Goal: Information Seeking & Learning: Find specific fact

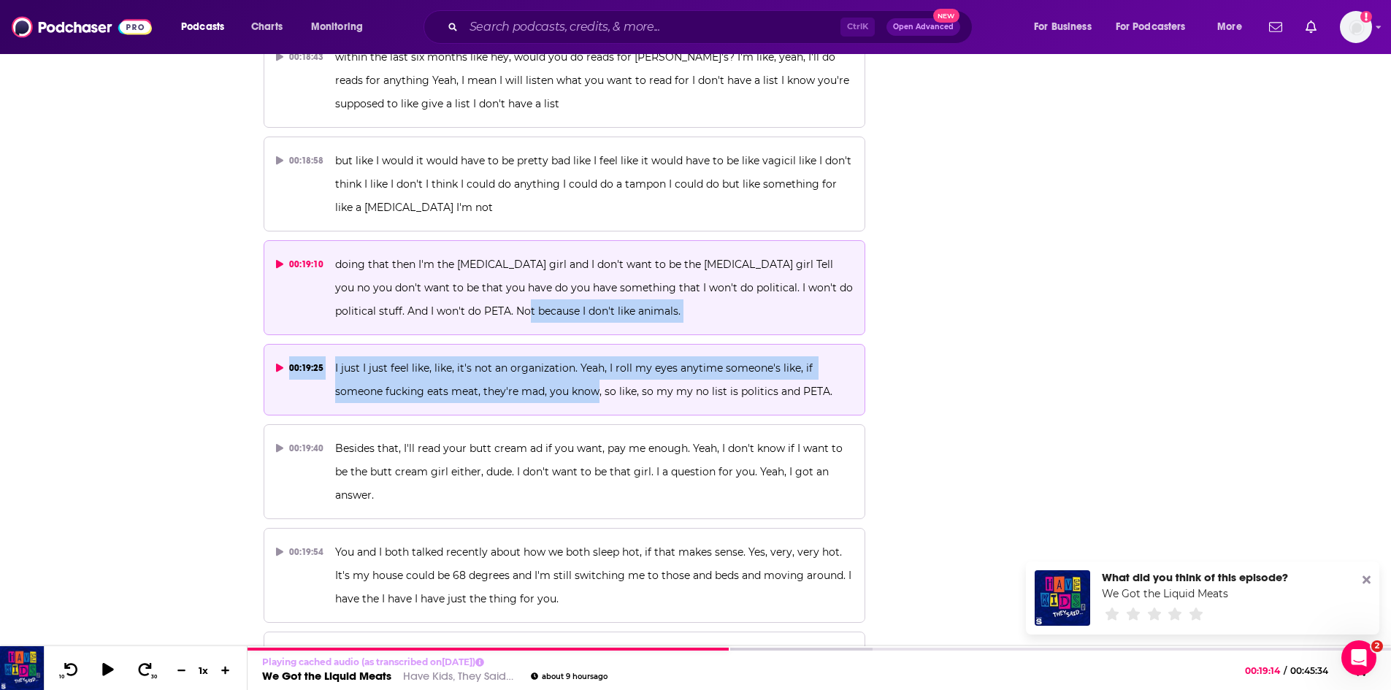
drag, startPoint x: 472, startPoint y: 264, endPoint x: 597, endPoint y: 351, distance: 152.1
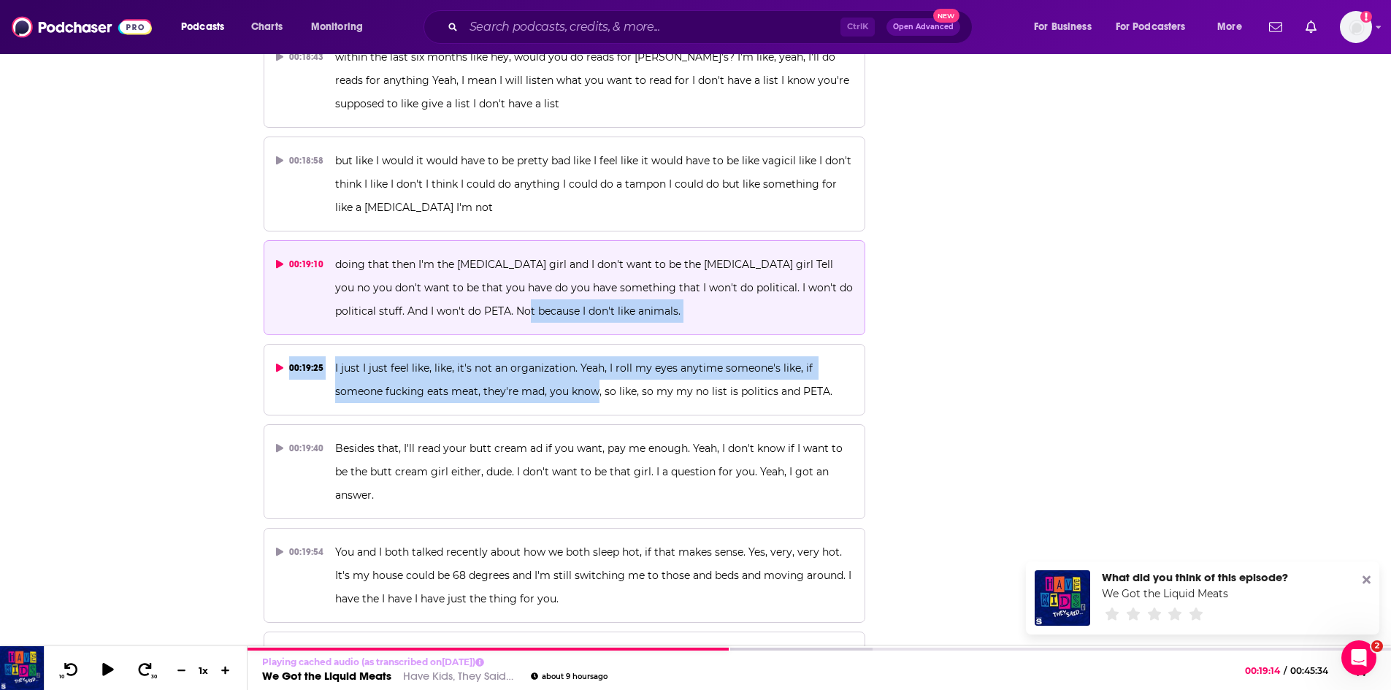
copy div "Not because I don't like animals. 00:19:25 I just I just feel like, like, it's …"
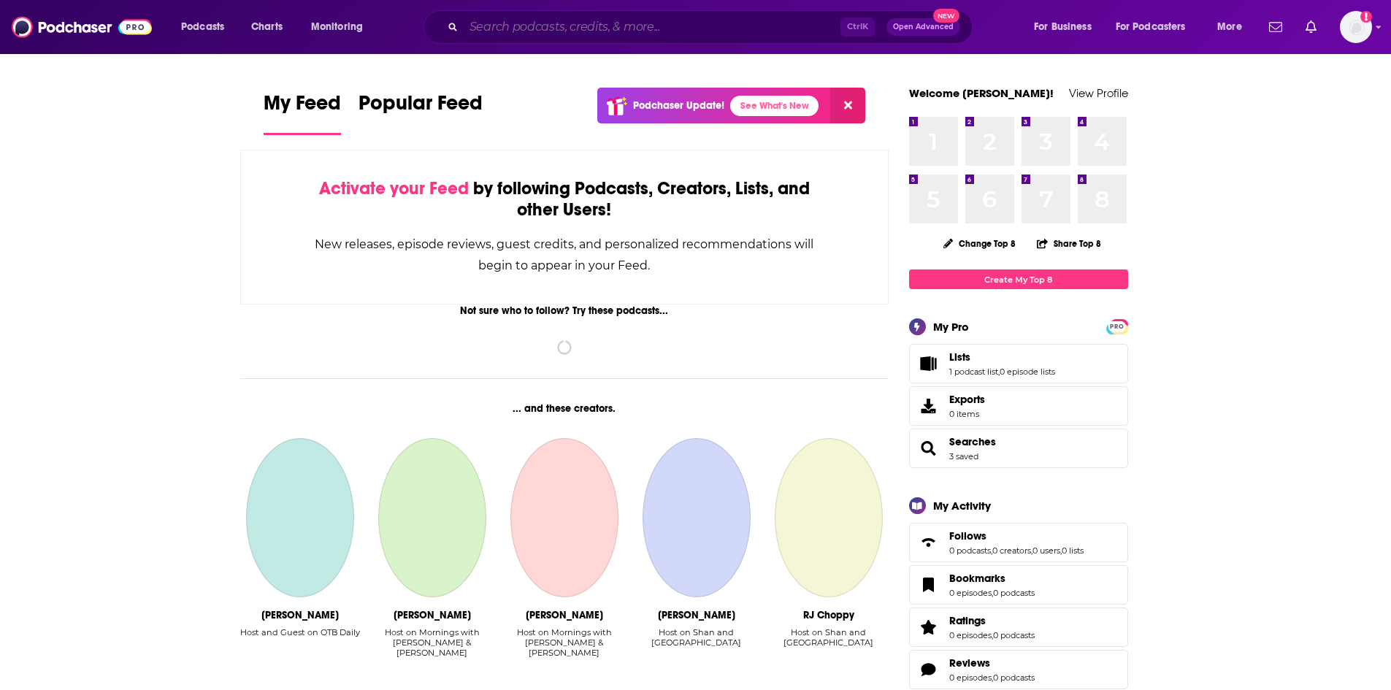
click at [575, 31] on input "Search podcasts, credits, & more..." at bounding box center [652, 26] width 377 height 23
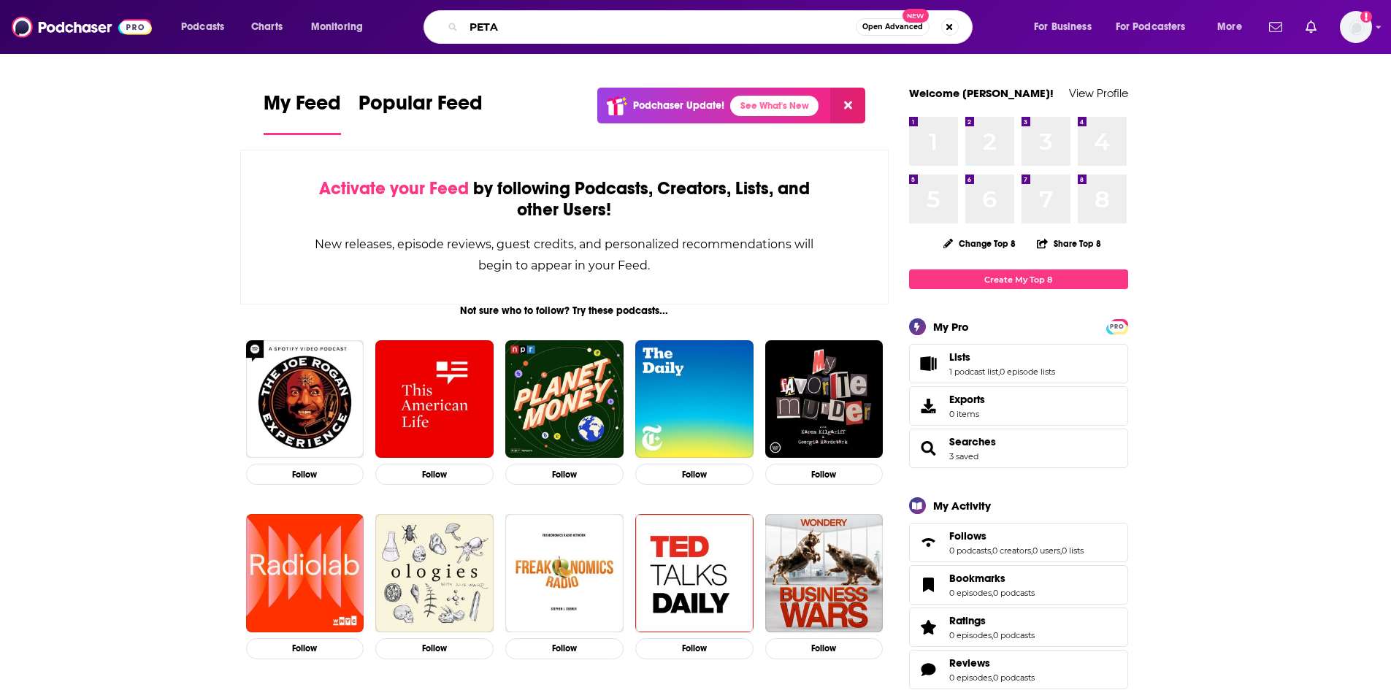
type input "PETA"
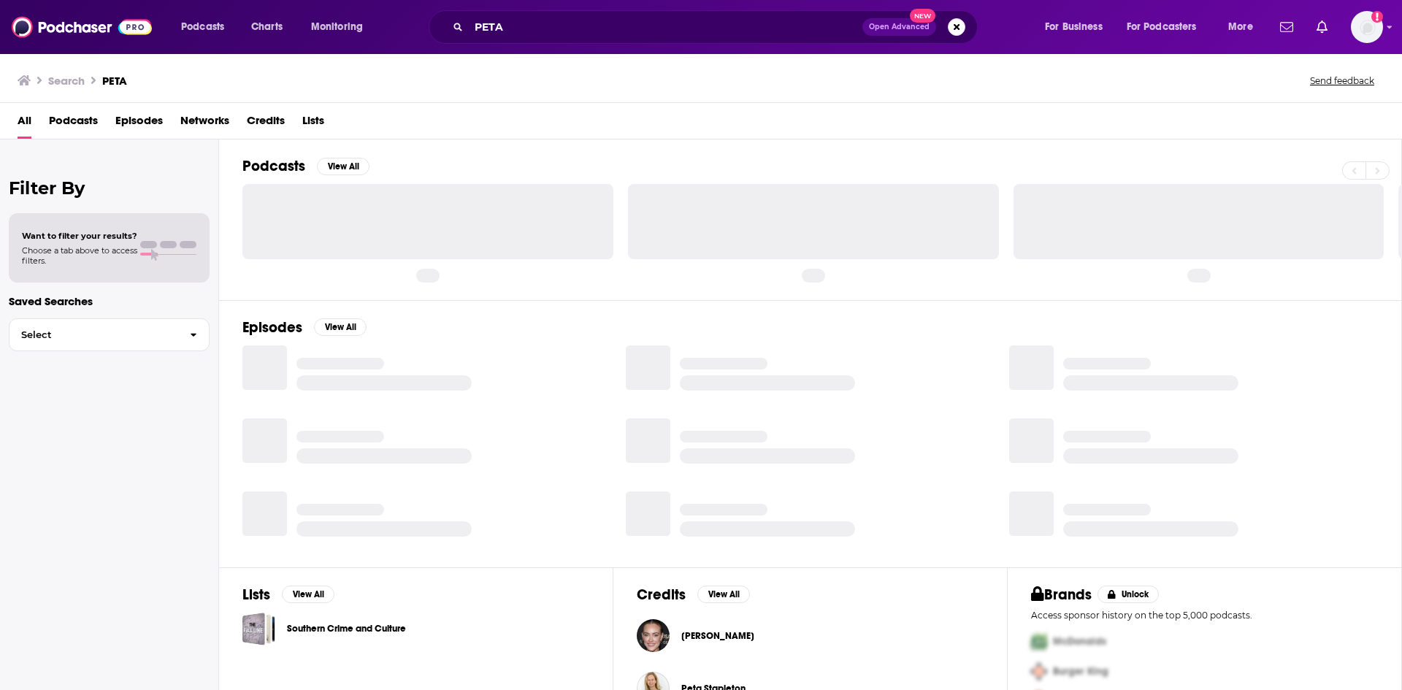
click at [145, 121] on span "Episodes" at bounding box center [138, 124] width 47 height 30
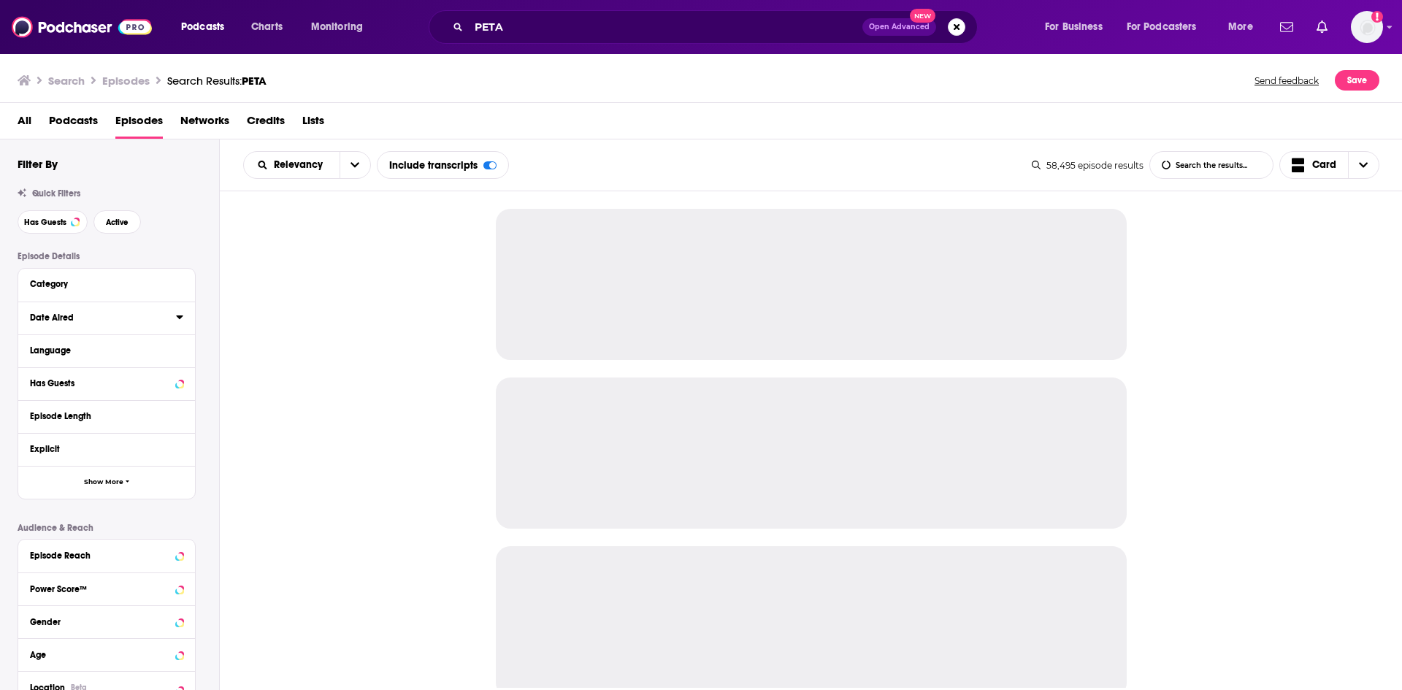
drag, startPoint x: 182, startPoint y: 320, endPoint x: 169, endPoint y: 320, distance: 13.1
click at [180, 320] on icon at bounding box center [179, 317] width 7 height 12
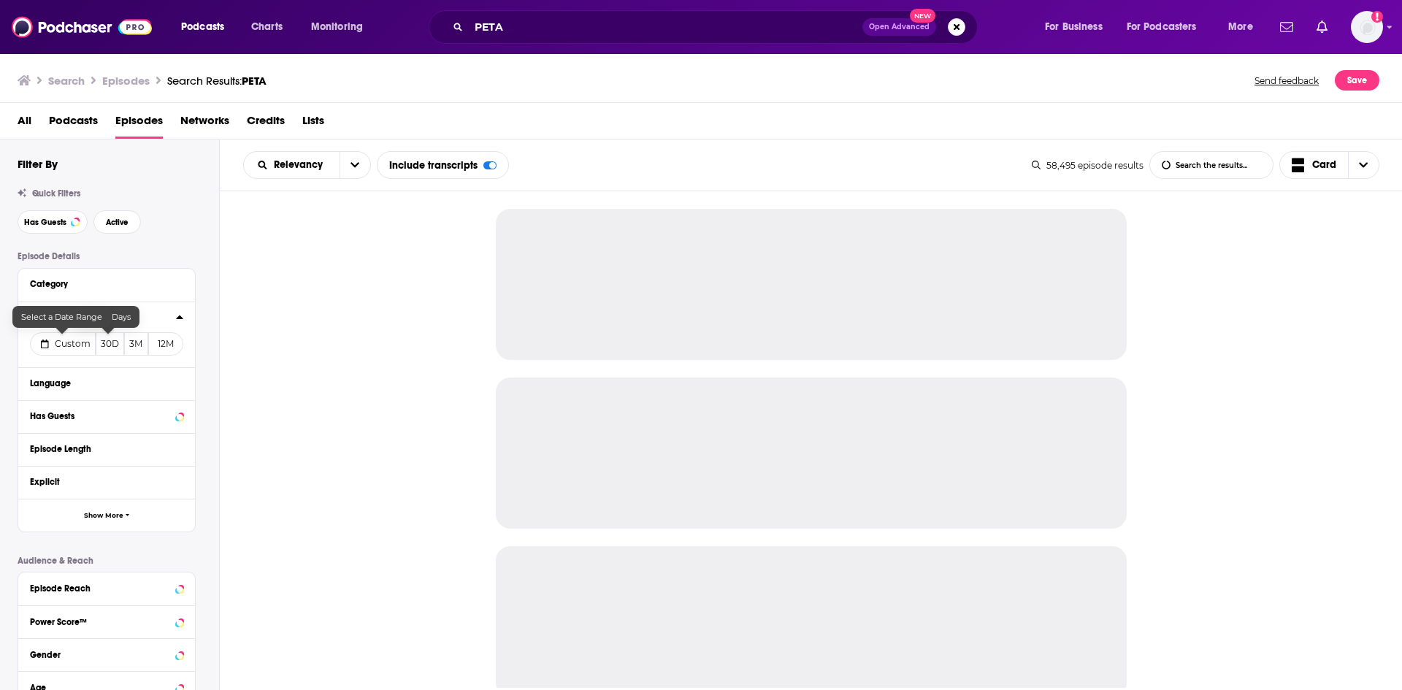
click at [66, 337] on button "Custom" at bounding box center [63, 343] width 66 height 23
select select "9"
select select "2025"
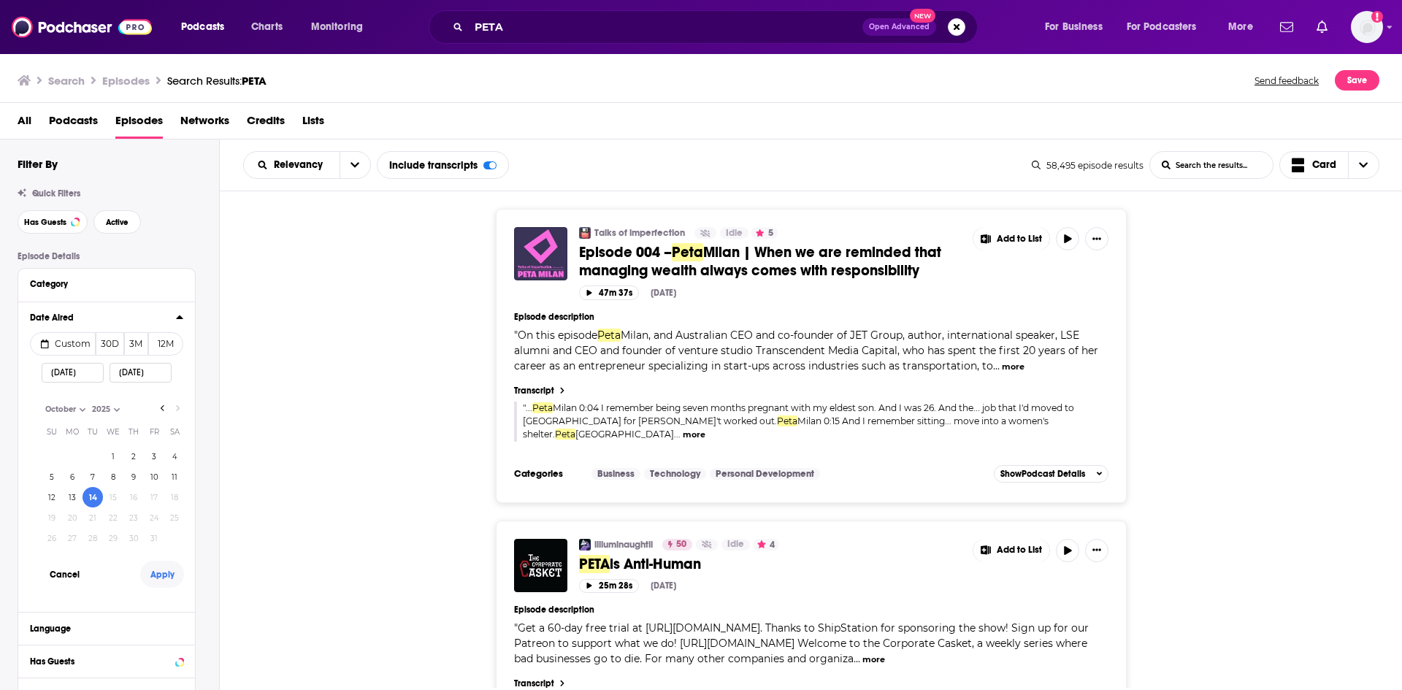
click at [161, 578] on button "Apply" at bounding box center [162, 574] width 44 height 27
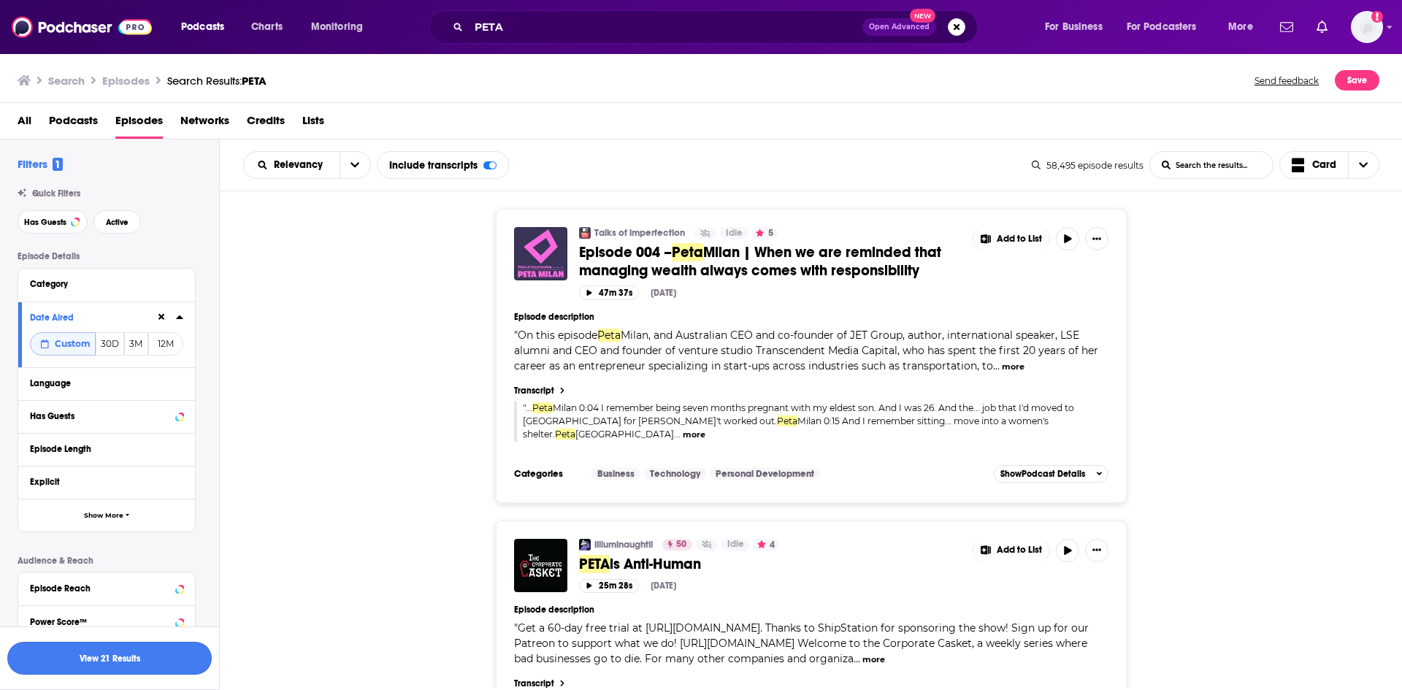
click at [171, 653] on button "View 21 Results" at bounding box center [109, 658] width 204 height 33
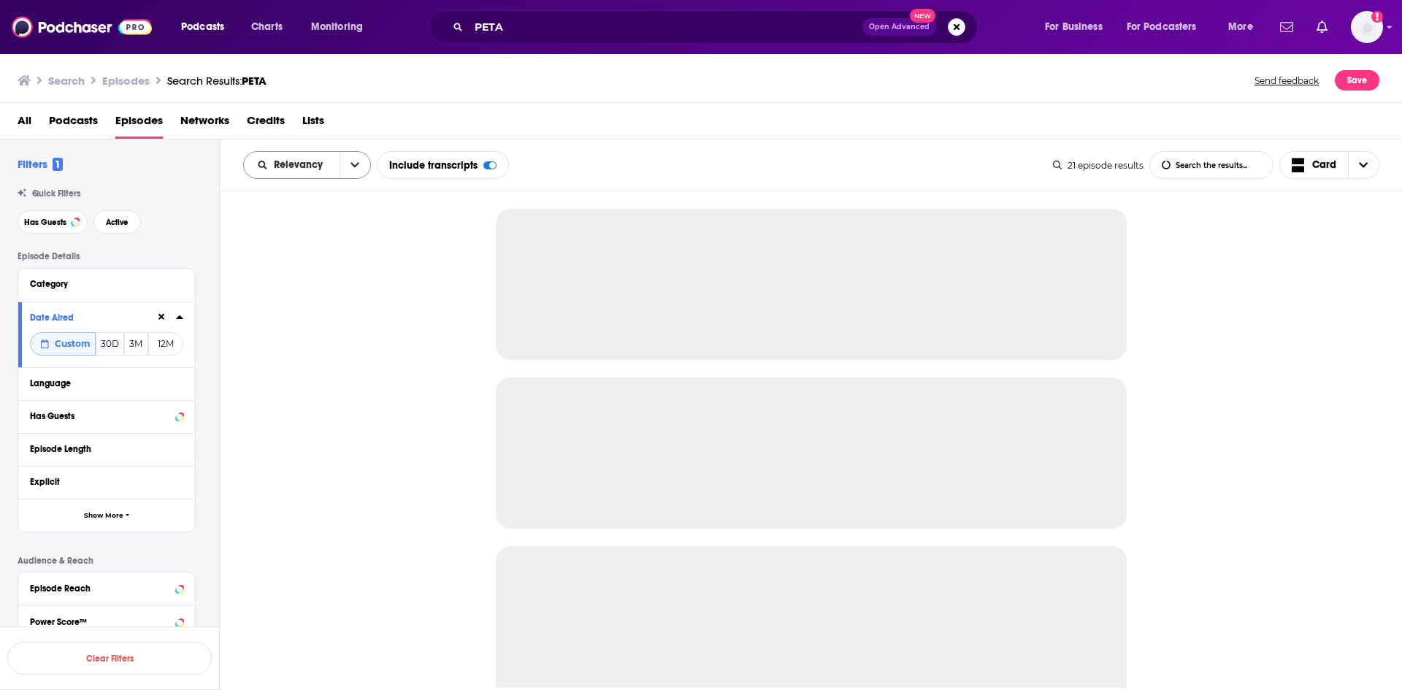
click at [348, 164] on button "open menu" at bounding box center [355, 165] width 31 height 26
click at [277, 292] on span "Power Score" at bounding box center [316, 290] width 86 height 8
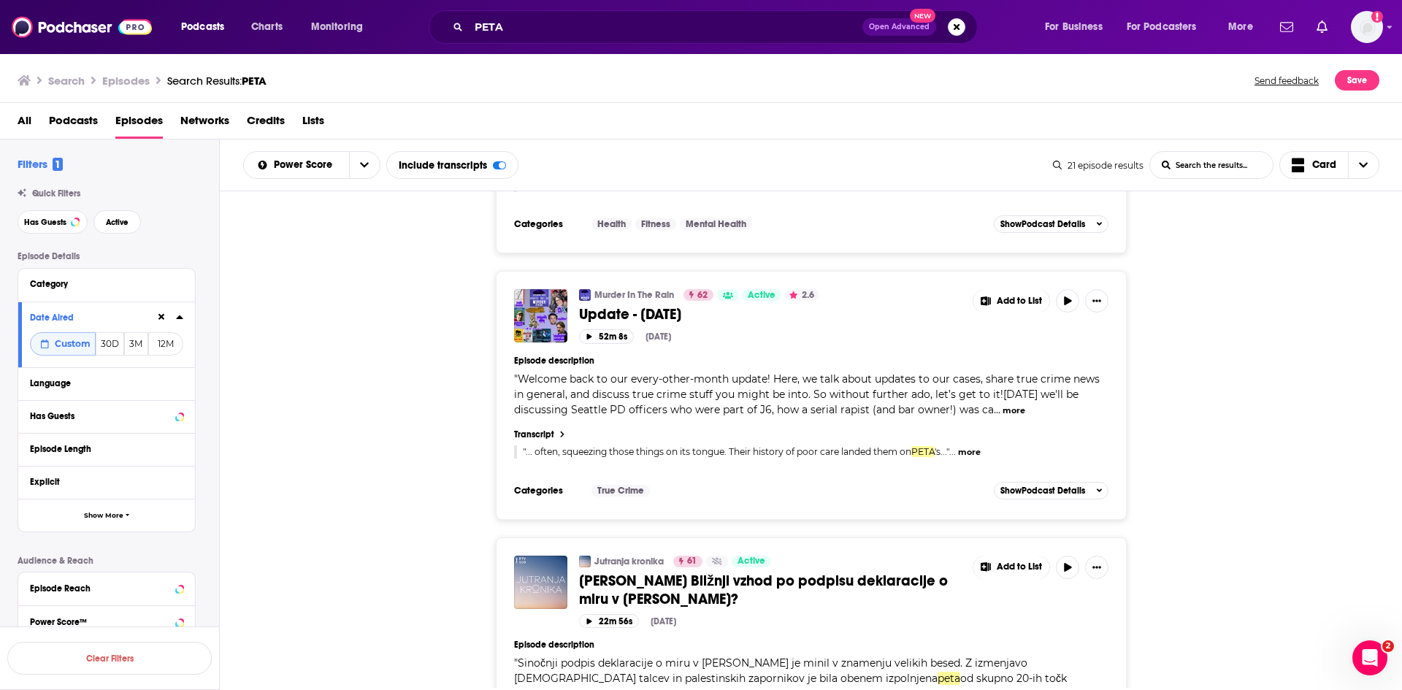
scroll to position [1095, 0]
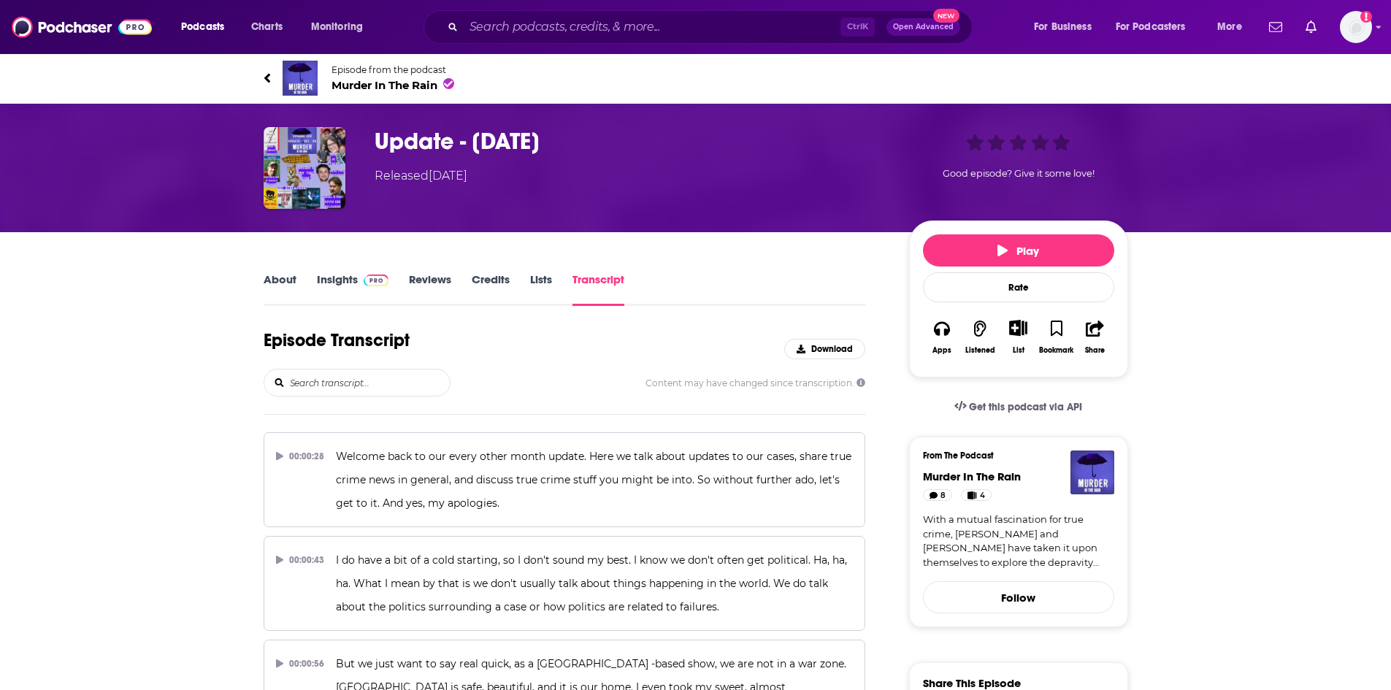
scroll to position [9710, 0]
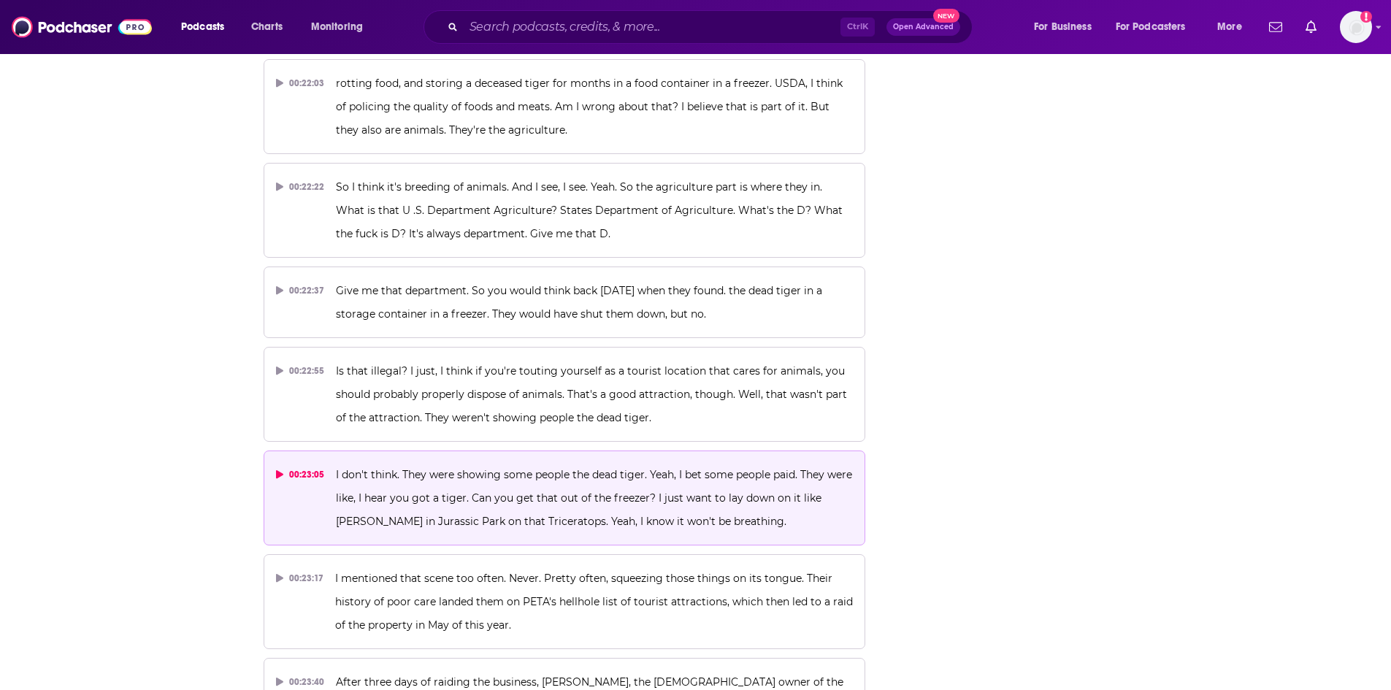
click at [570, 468] on span "I don't think. They were showing some people the dead tiger. Yeah, I bet some p…" at bounding box center [595, 498] width 519 height 60
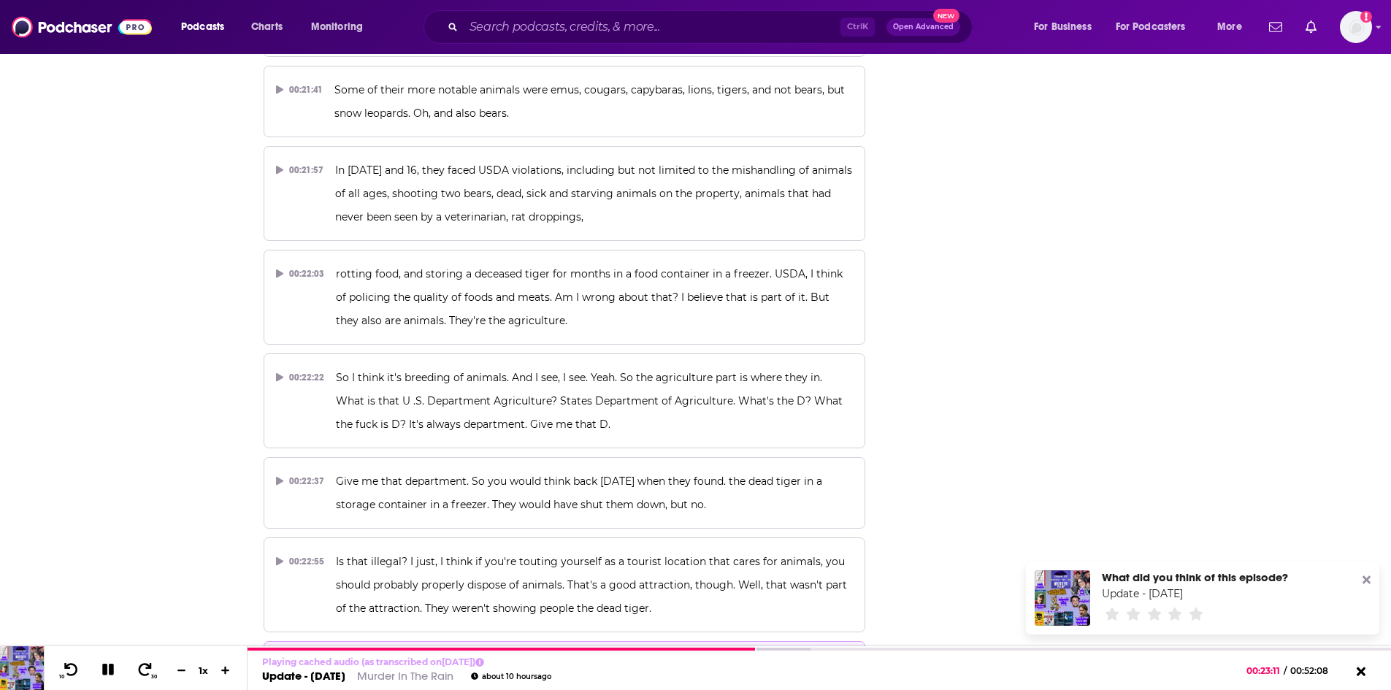
scroll to position [9491, 0]
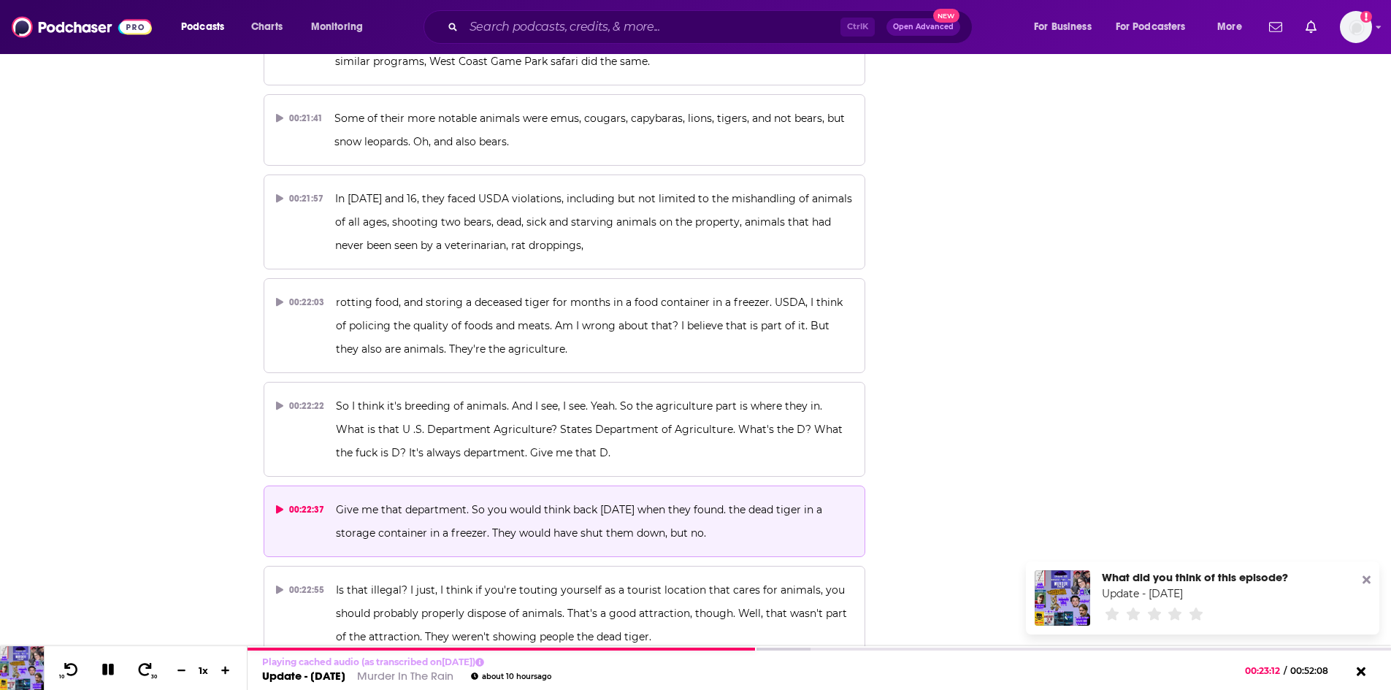
click at [563, 503] on span "Give me that department. So you would think back 10 years ago when they found. …" at bounding box center [580, 521] width 489 height 37
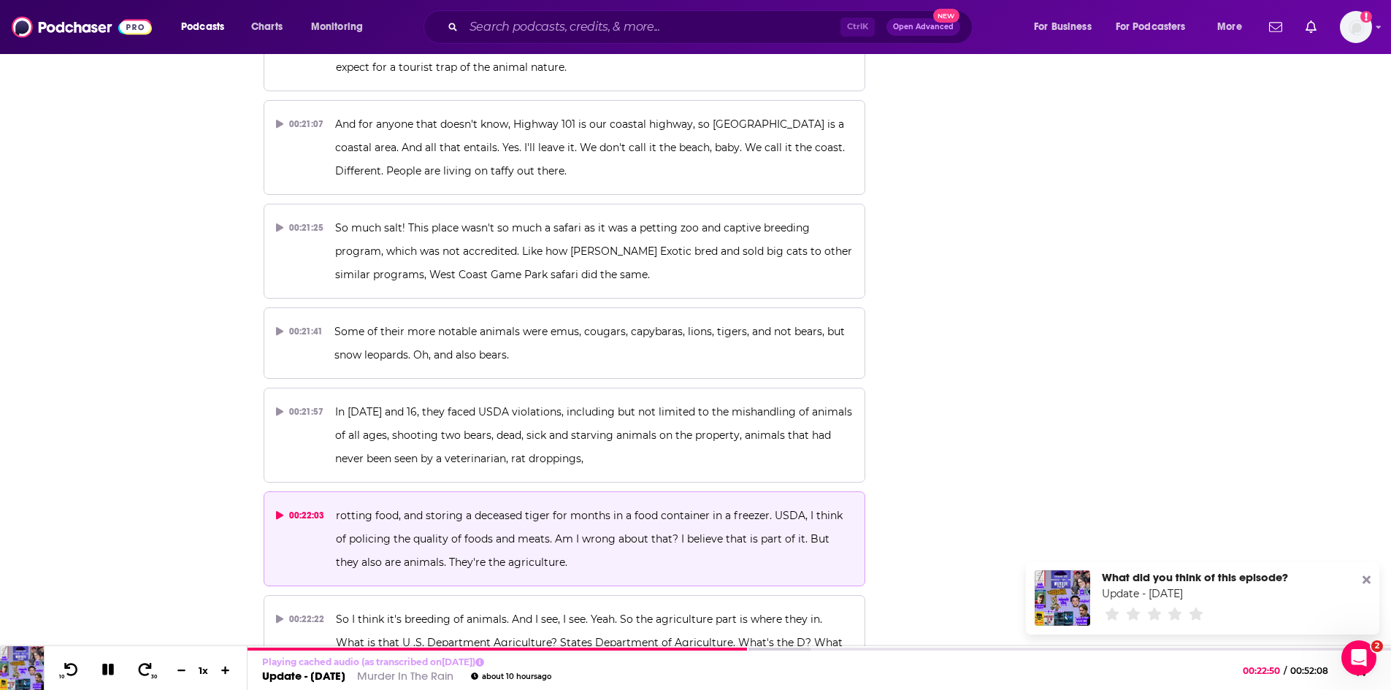
scroll to position [9272, 0]
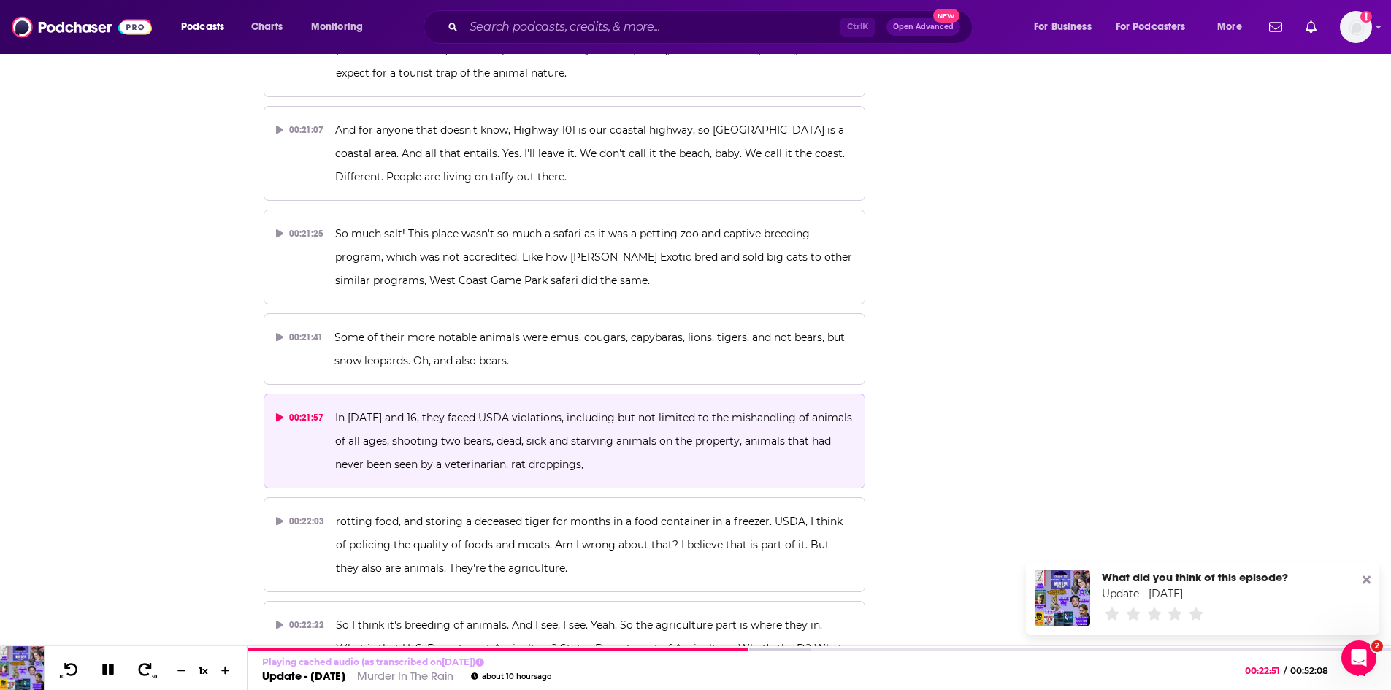
click at [529, 406] on p "In 2015 and 16, they faced USDA violations, including but not limited to the mi…" at bounding box center [594, 441] width 518 height 70
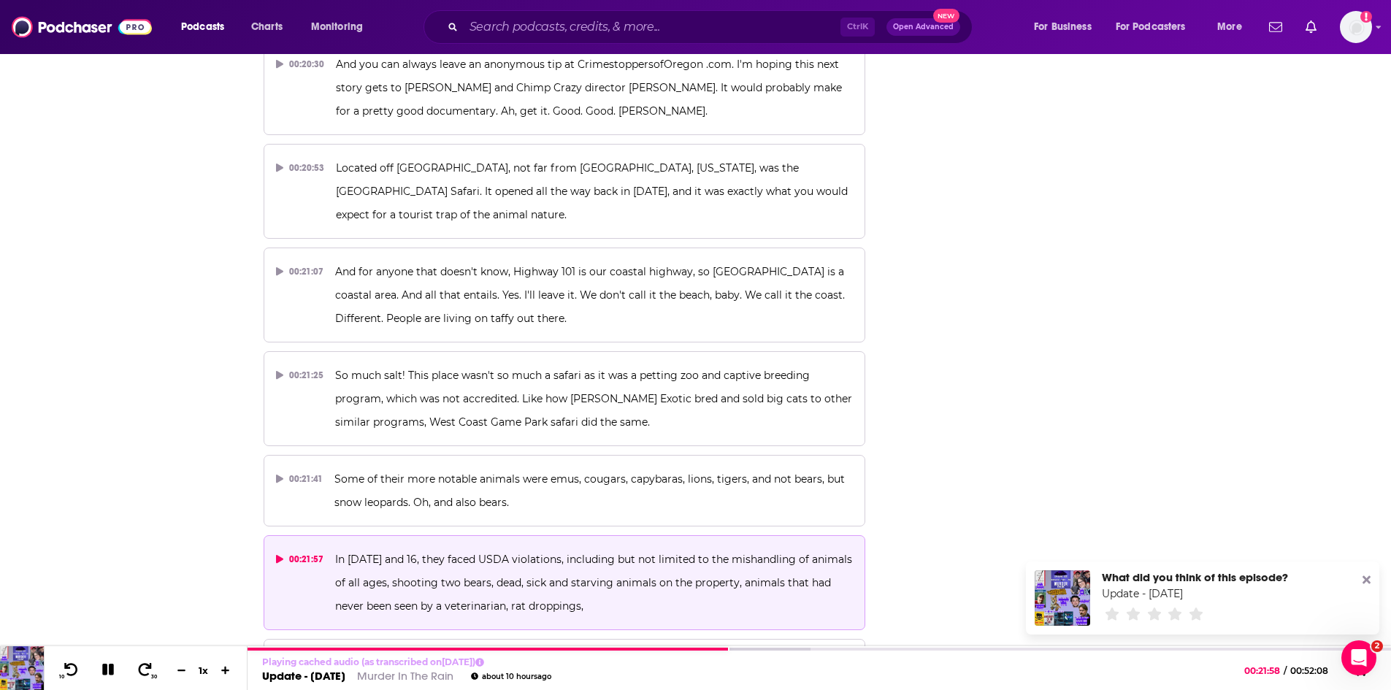
scroll to position [9126, 0]
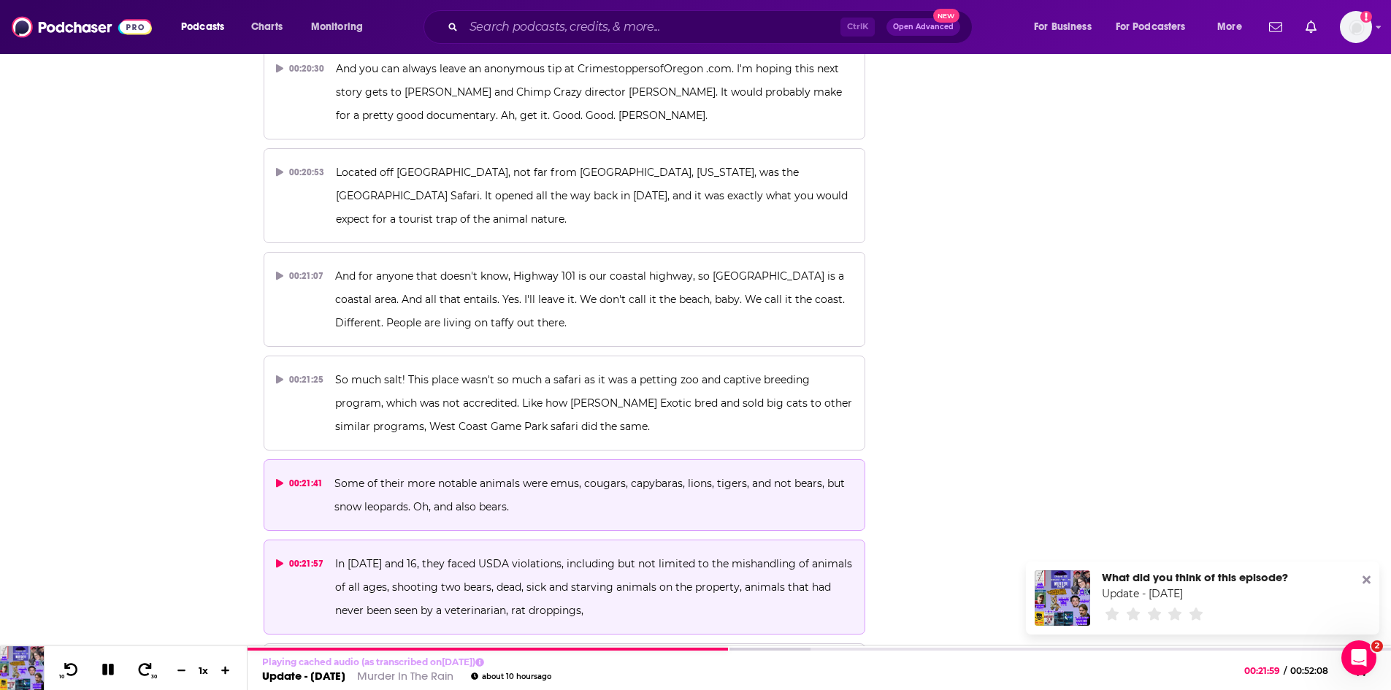
click at [478, 477] on span "Some of their more notable animals were emus, cougars, capybaras, lions, tigers…" at bounding box center [590, 495] width 513 height 37
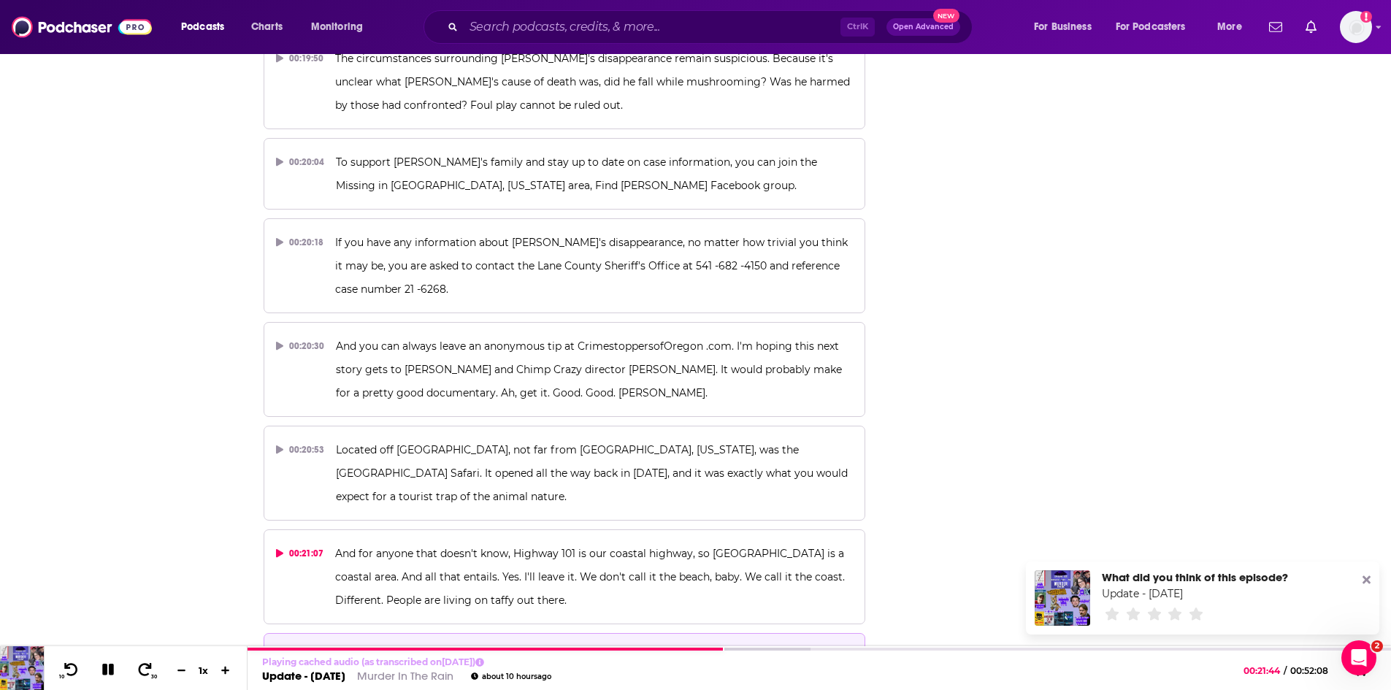
scroll to position [8833, 0]
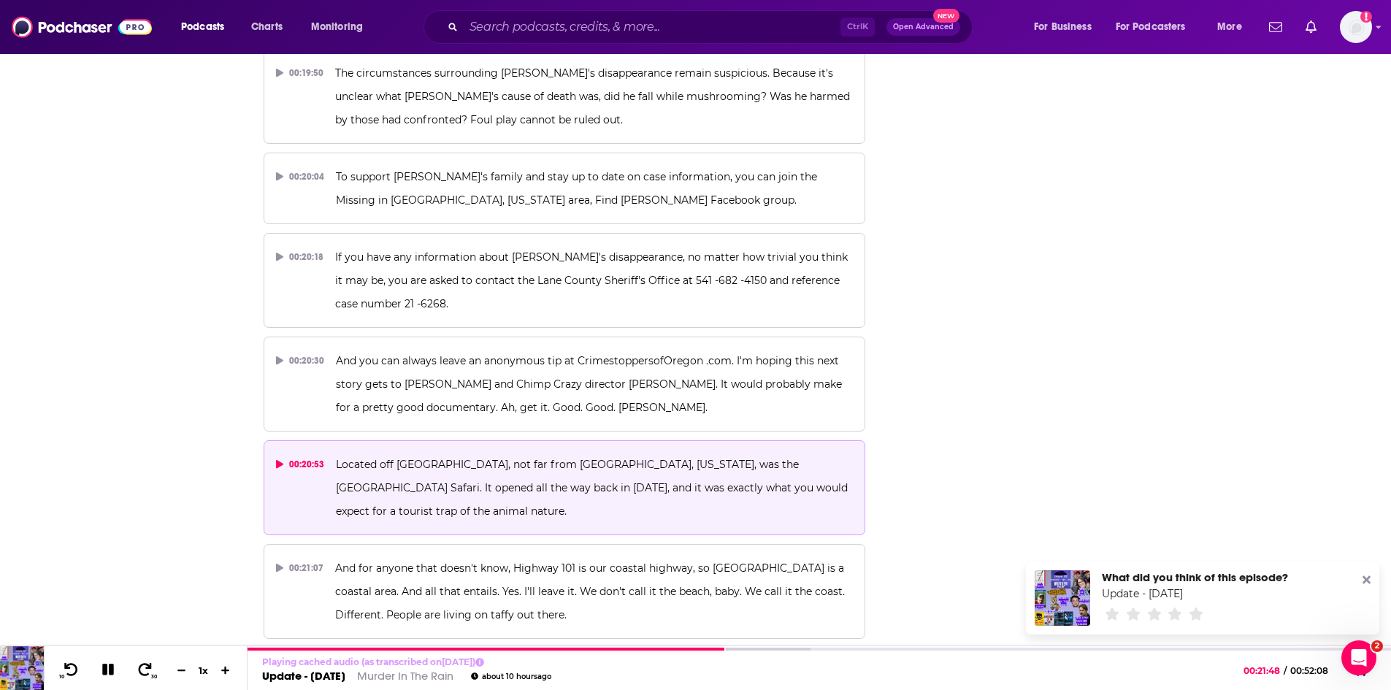
click at [557, 458] on span "Located off Highway 101, not far from Bandon, Oregon, was the walkthrough West …" at bounding box center [593, 488] width 515 height 60
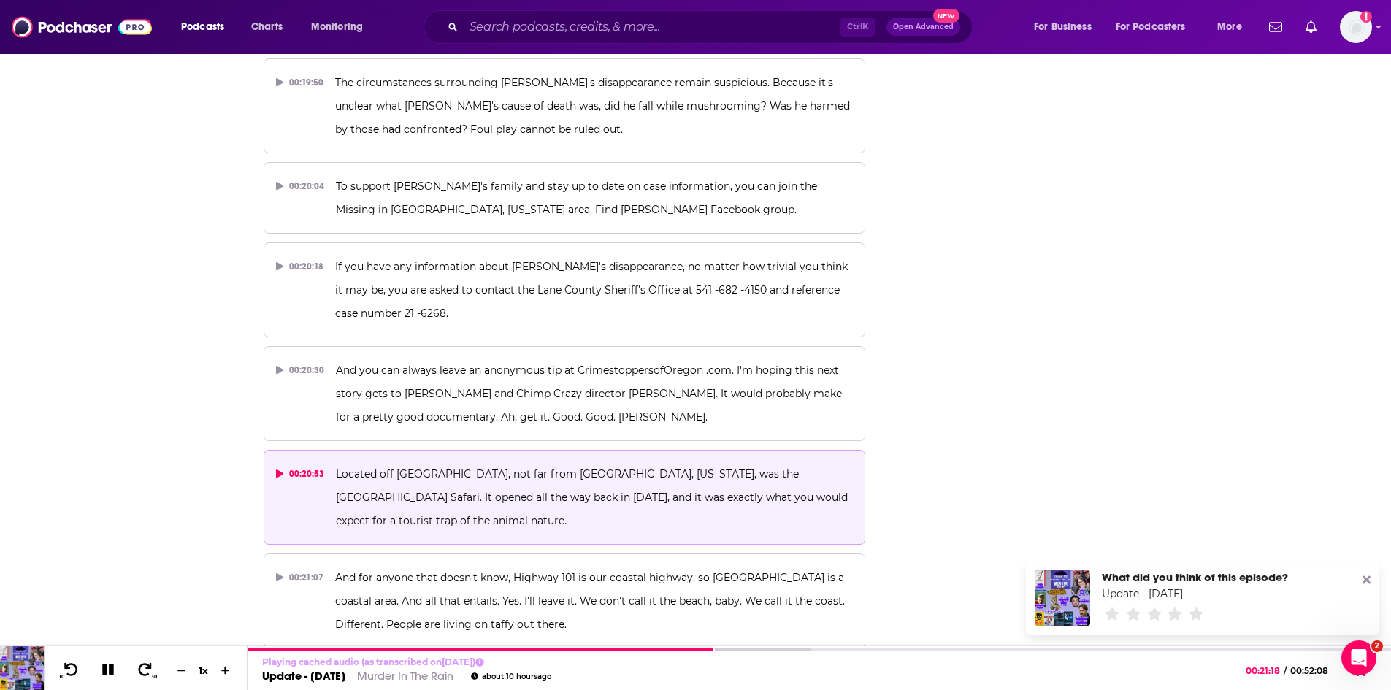
scroll to position [8687, 0]
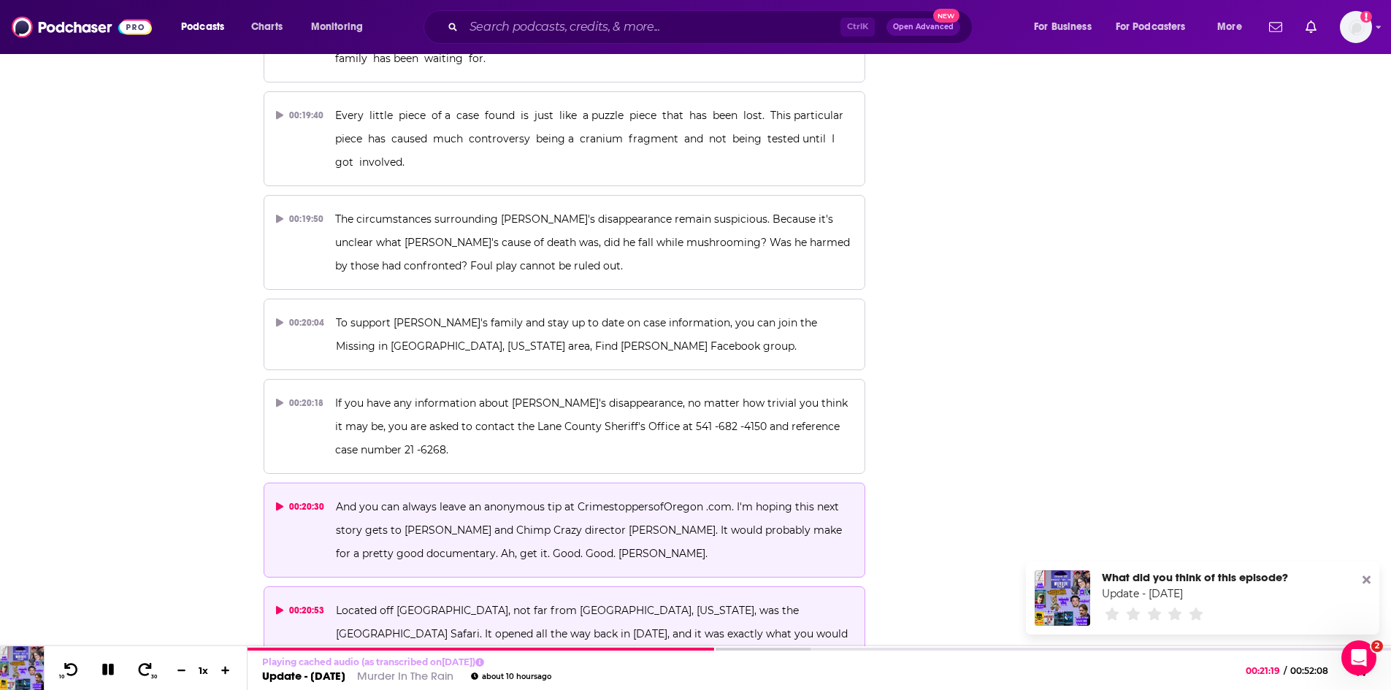
click at [441, 495] on p "And you can always leave an anonymous tip at CrimestoppersofOregon .com. I'm ho…" at bounding box center [594, 530] width 517 height 70
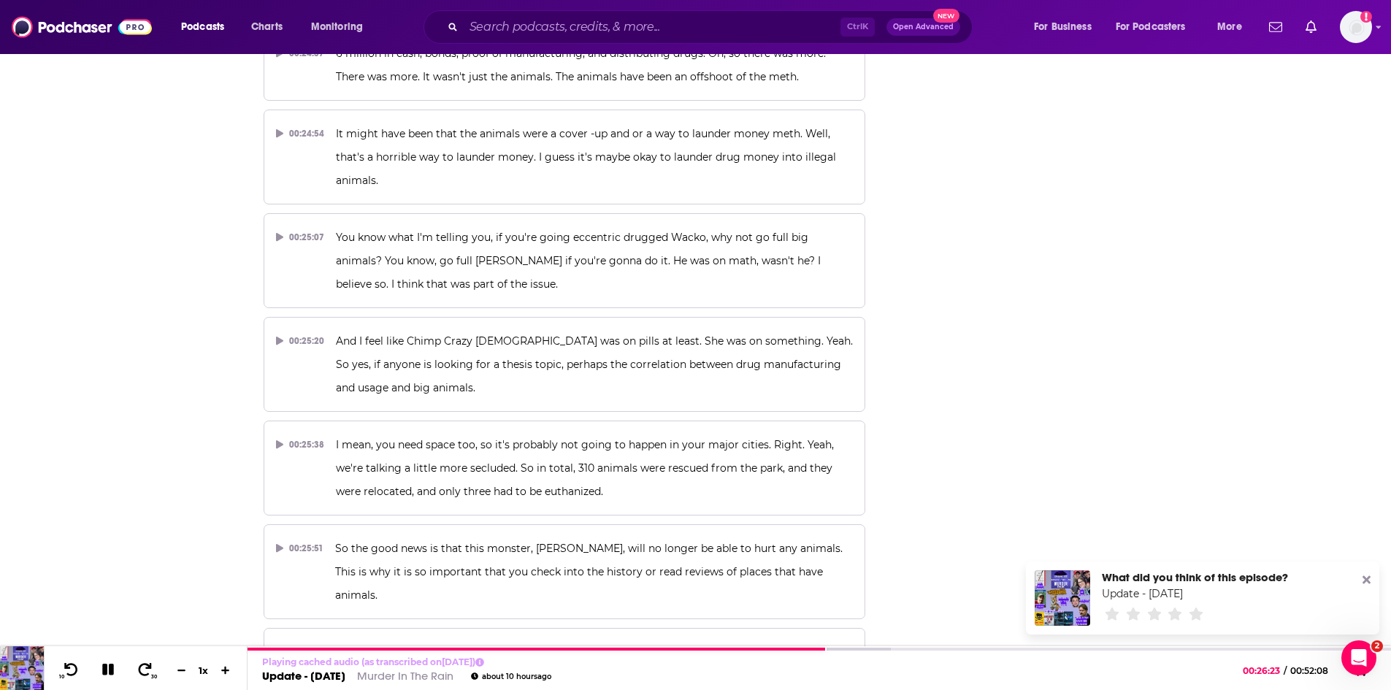
scroll to position [10732, 0]
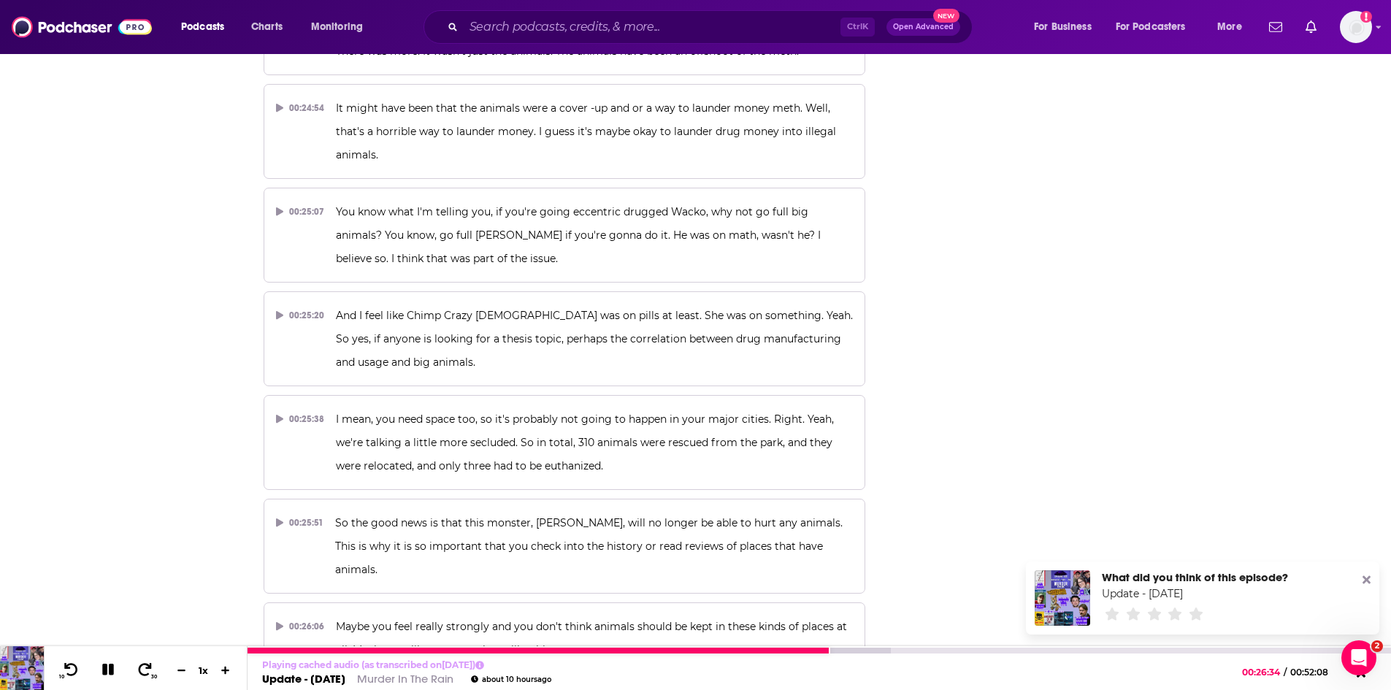
click at [109, 664] on icon at bounding box center [108, 669] width 17 height 13
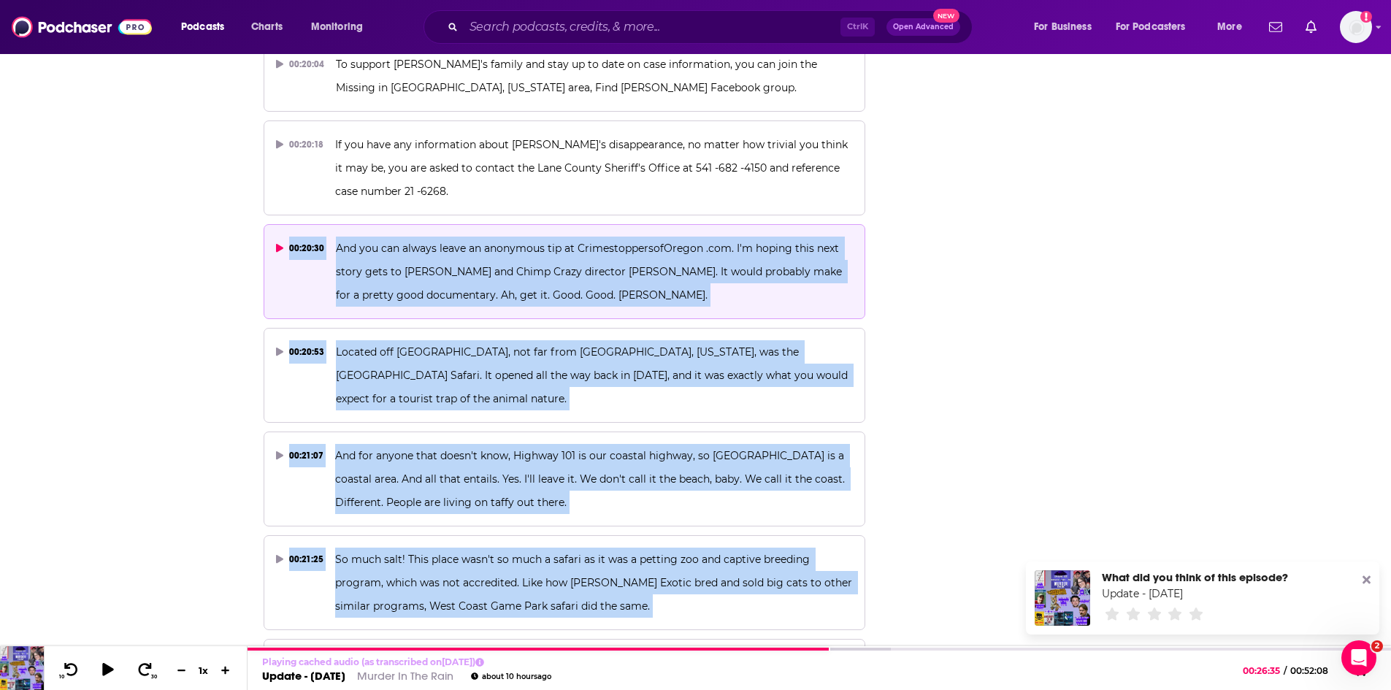
scroll to position [8879, 0]
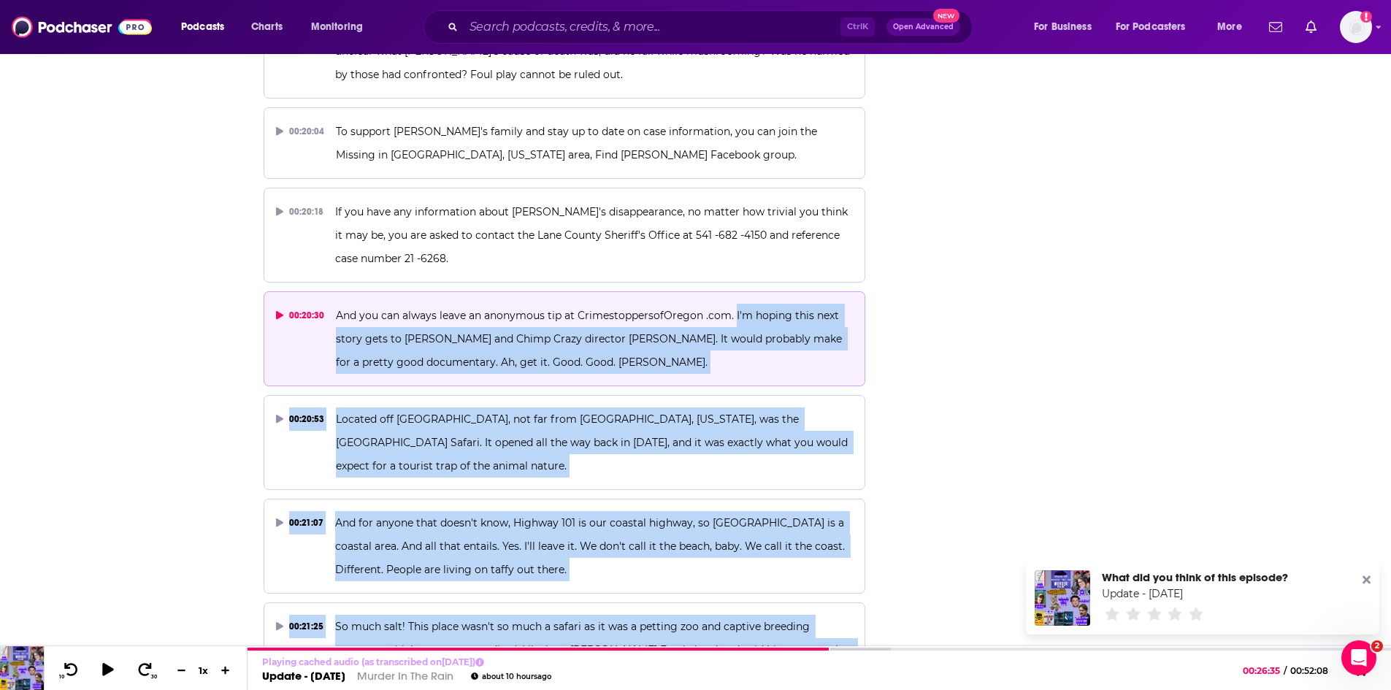
drag, startPoint x: 674, startPoint y: 552, endPoint x: 732, endPoint y: 56, distance: 499.2
copy div "I'm hoping this next story gets to Tiger King and Chimp Crazy director Eric Goo…"
click at [401, 675] on link "Murder In The Rain" at bounding box center [405, 679] width 96 height 14
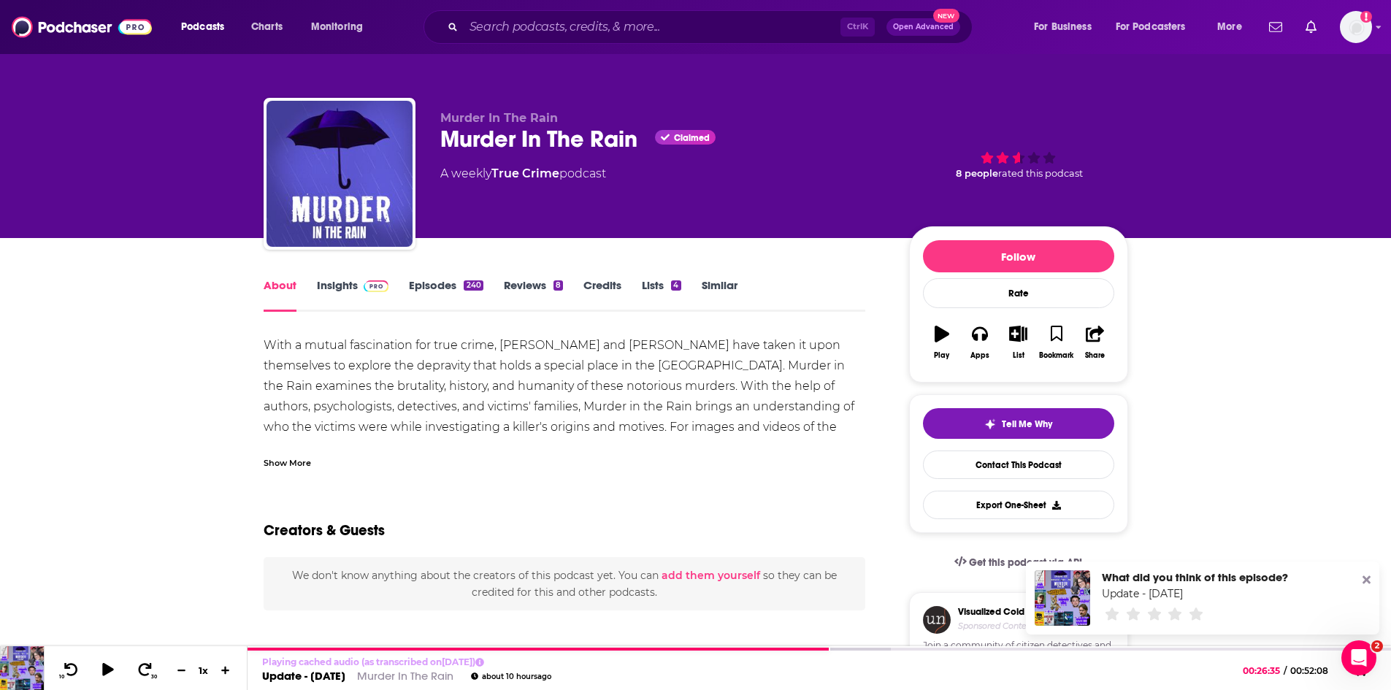
click at [333, 287] on link "Insights" at bounding box center [353, 295] width 72 height 34
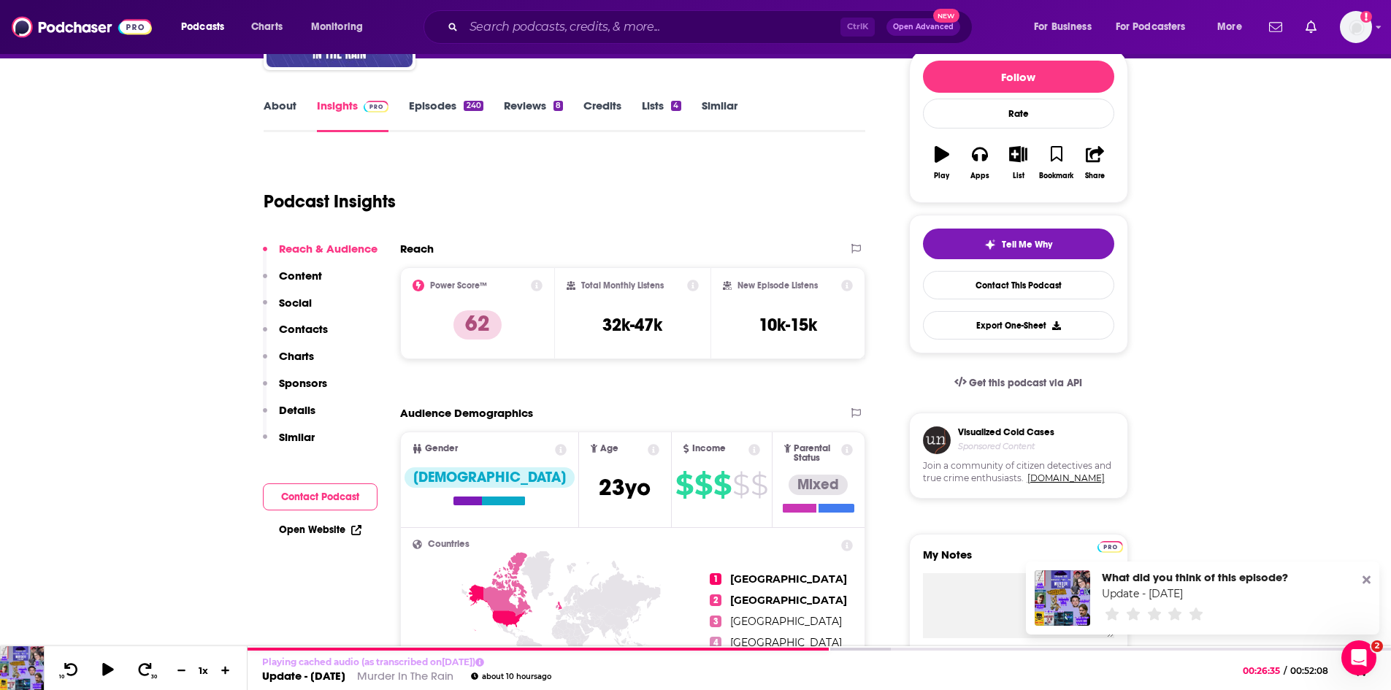
scroll to position [219, 0]
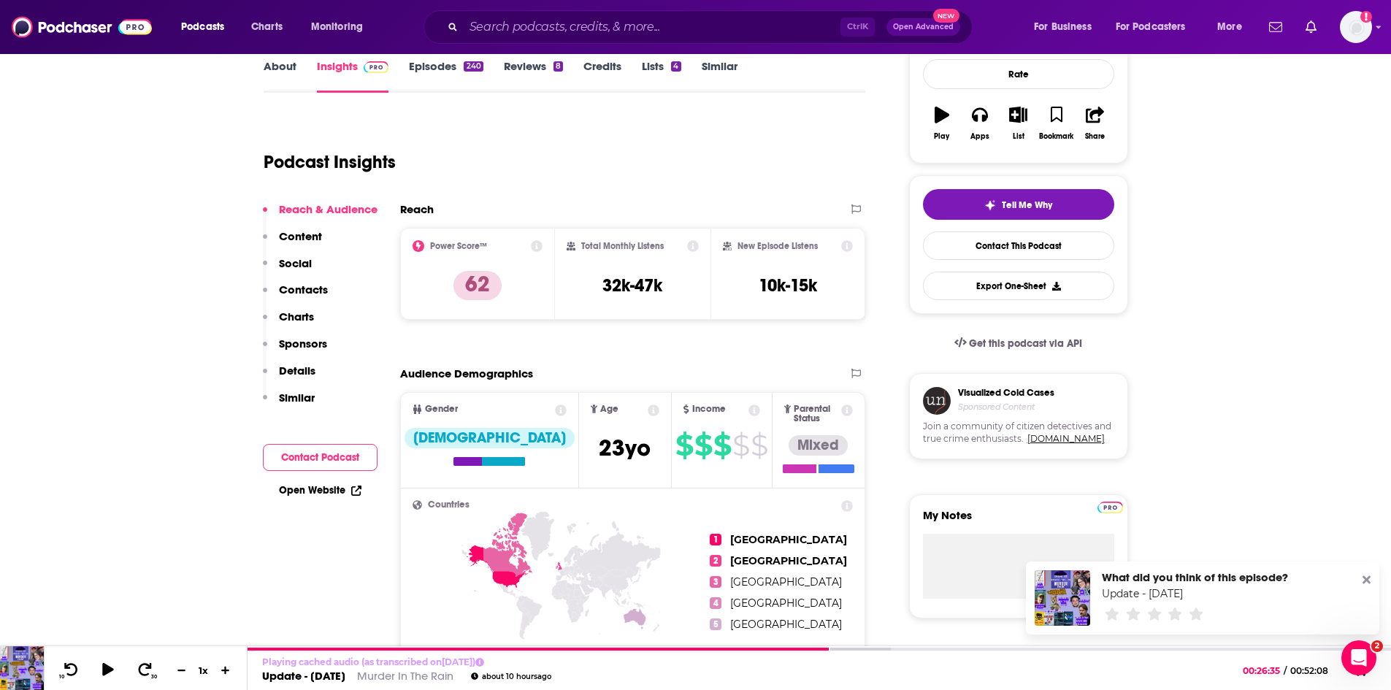
click at [309, 455] on button "Contact Podcast" at bounding box center [320, 457] width 115 height 27
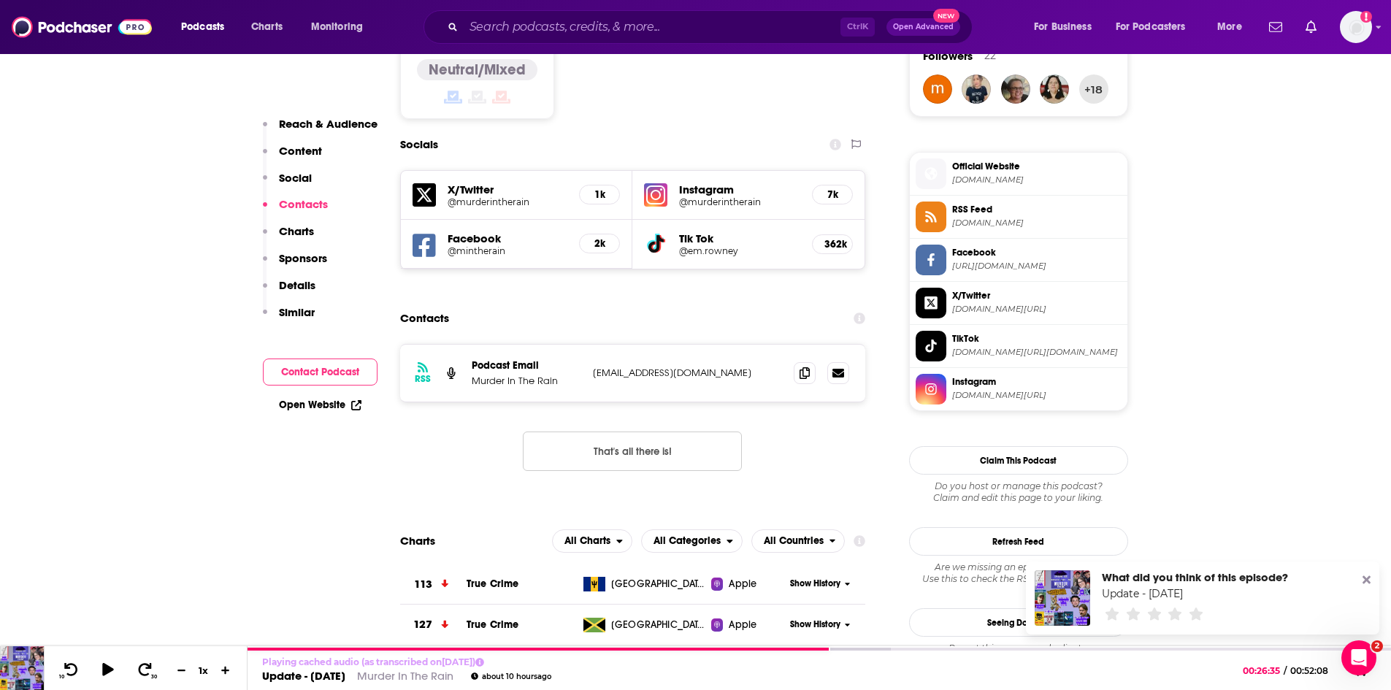
scroll to position [1219, 0]
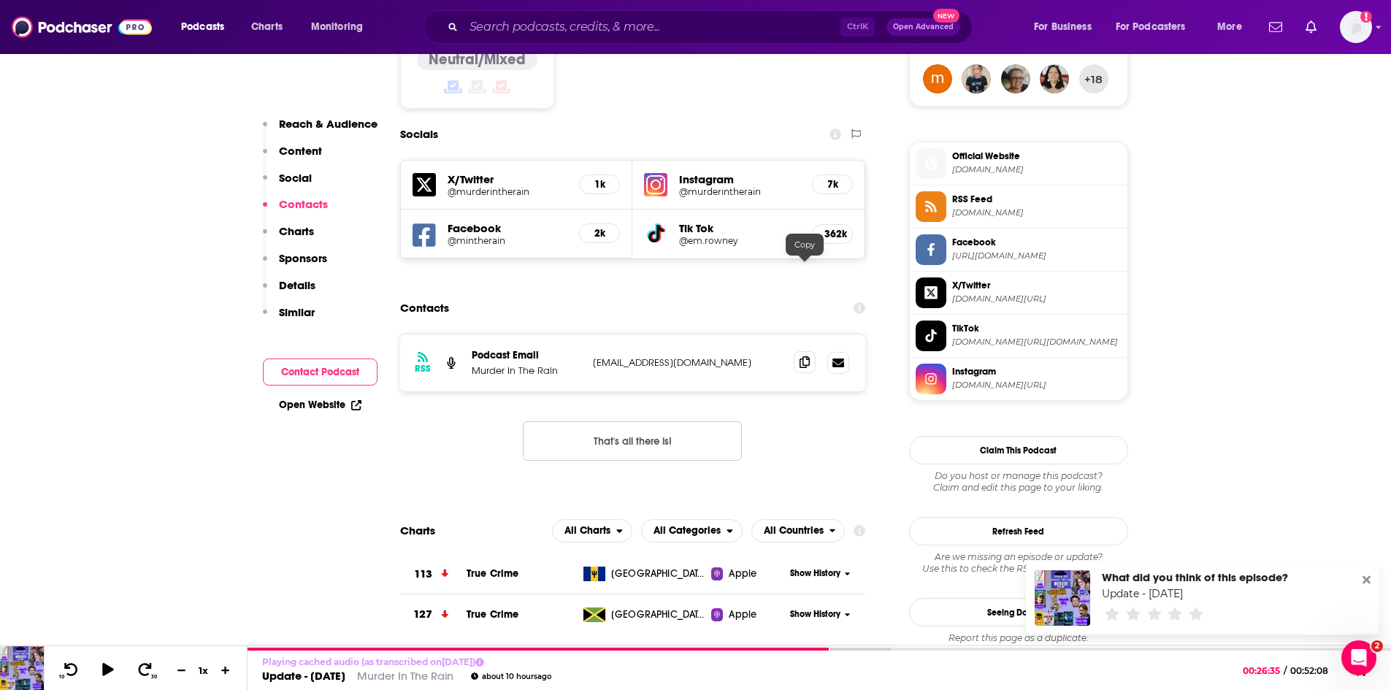
click at [801, 356] on icon at bounding box center [805, 362] width 10 height 12
